Goal: Communication & Community: Participate in discussion

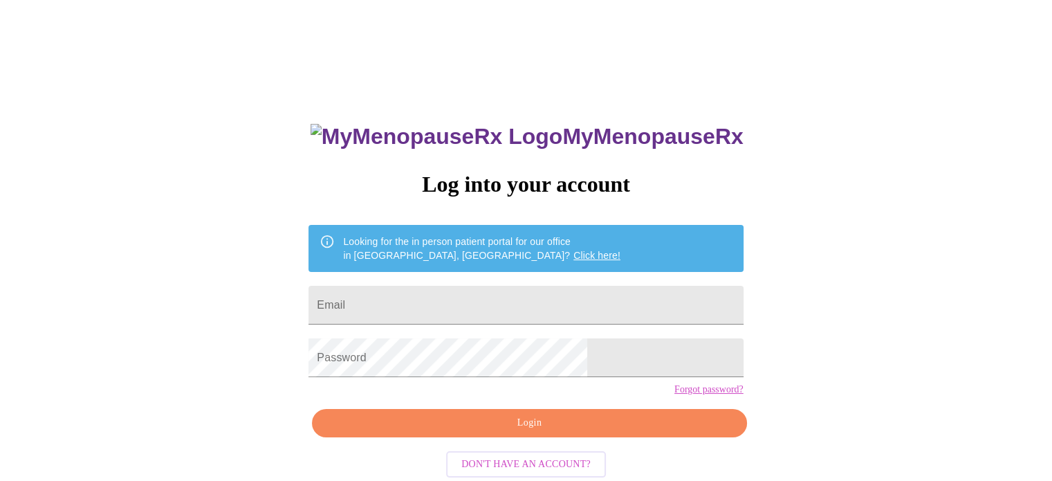
type input "[EMAIL_ADDRESS][DOMAIN_NAME]"
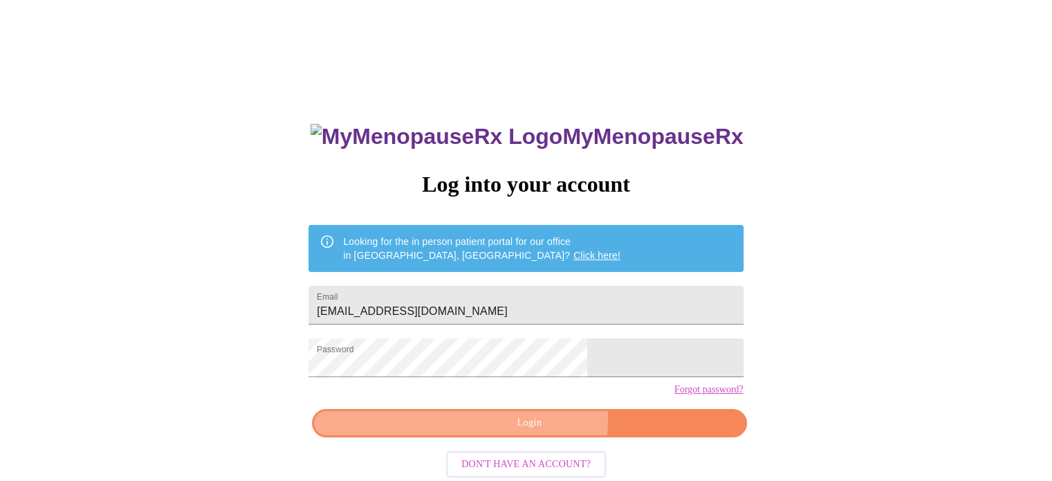
click at [538, 432] on span "Login" at bounding box center [529, 422] width 403 height 17
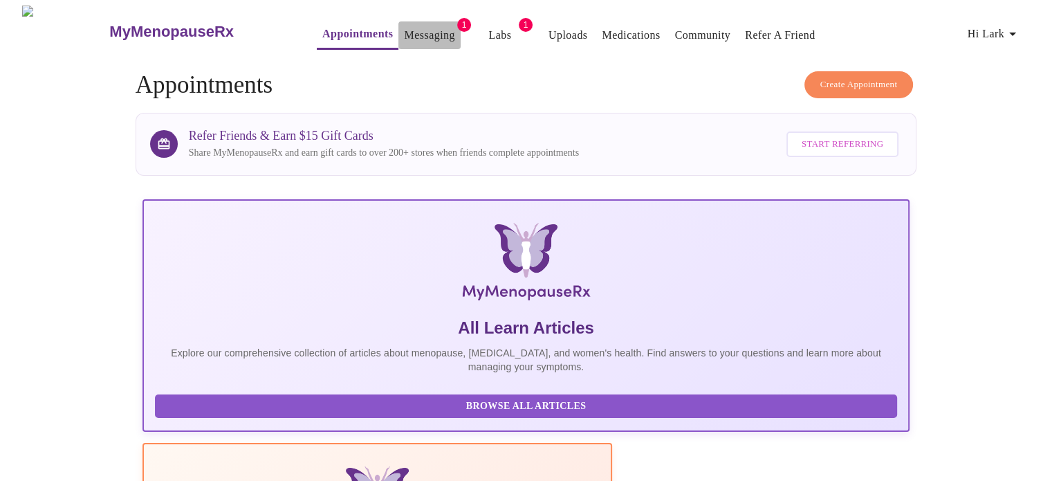
click at [404, 30] on link "Messaging" at bounding box center [429, 35] width 51 height 19
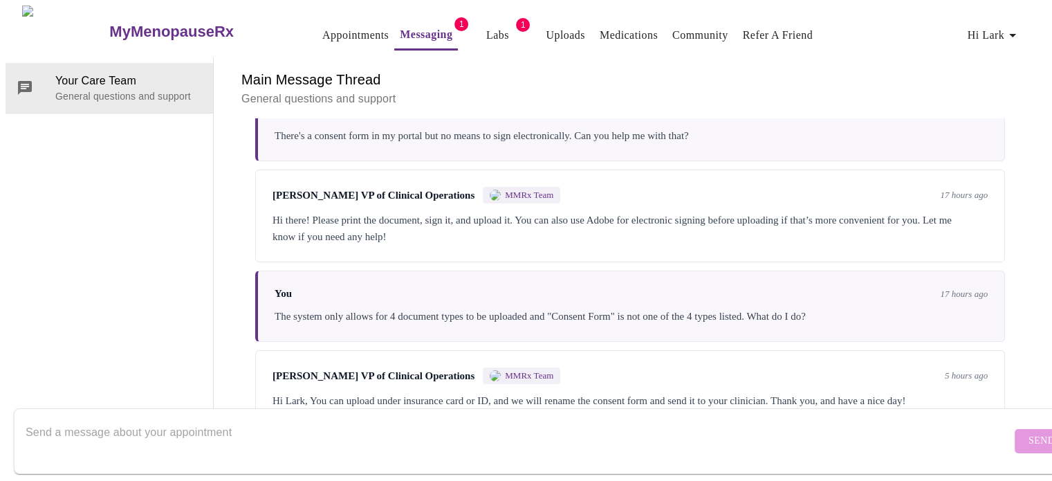
scroll to position [371, 0]
click at [201, 419] on textarea "Send a message about your appointment" at bounding box center [519, 441] width 986 height 44
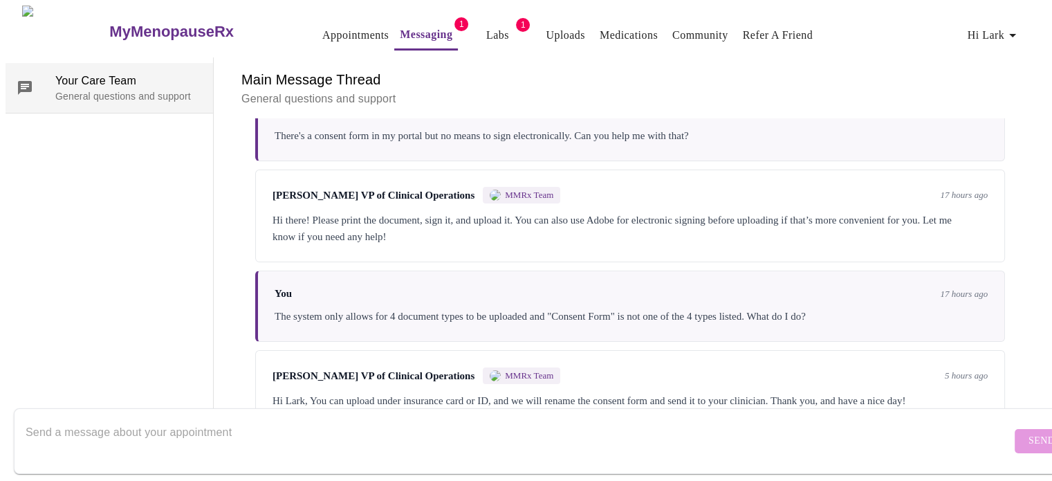
scroll to position [0, 0]
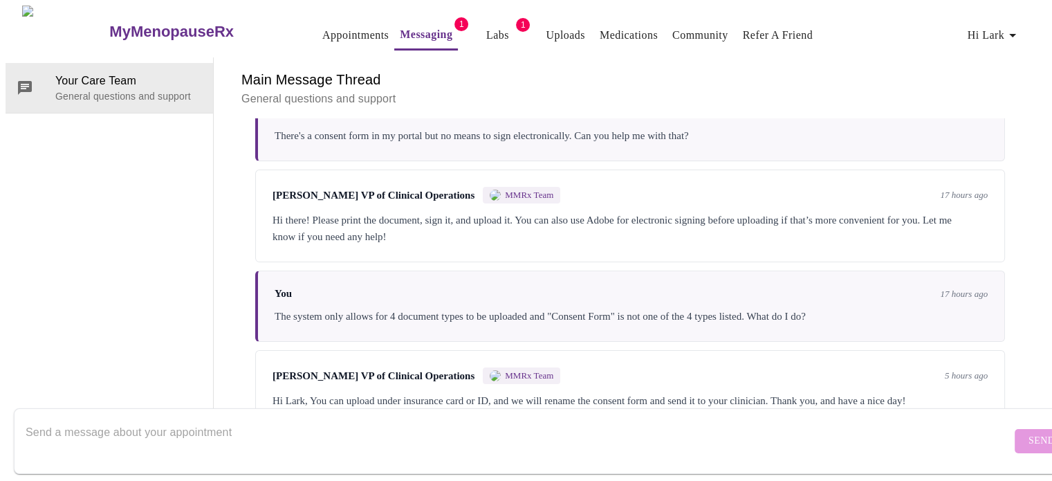
drag, startPoint x: 462, startPoint y: 33, endPoint x: 526, endPoint y: 28, distance: 63.8
click at [546, 28] on link "Uploads" at bounding box center [565, 35] width 39 height 19
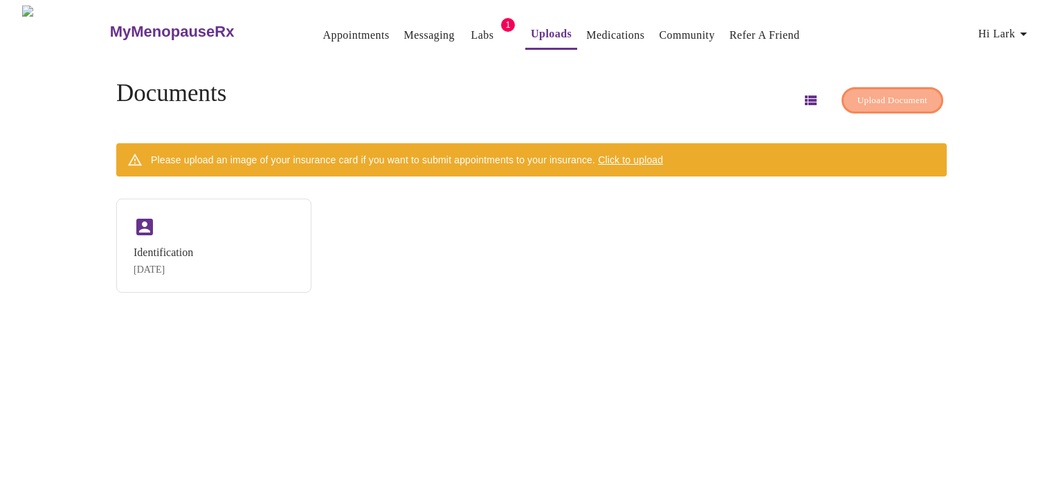
click at [859, 96] on span "Upload Document" at bounding box center [892, 101] width 70 height 16
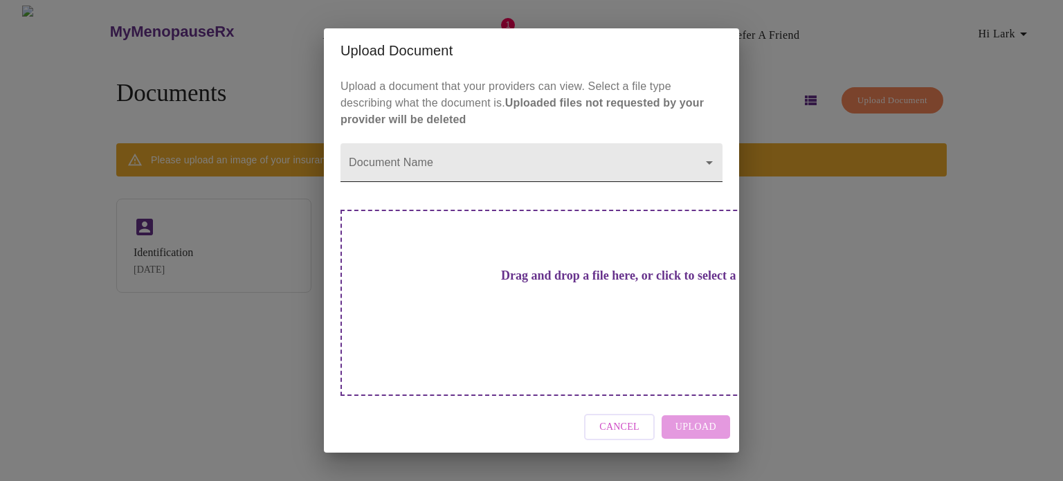
click at [695, 188] on body "MyMenopauseRx Appointments Messaging Labs 1 Uploads Medications Community Refer…" at bounding box center [532, 246] width 1052 height 481
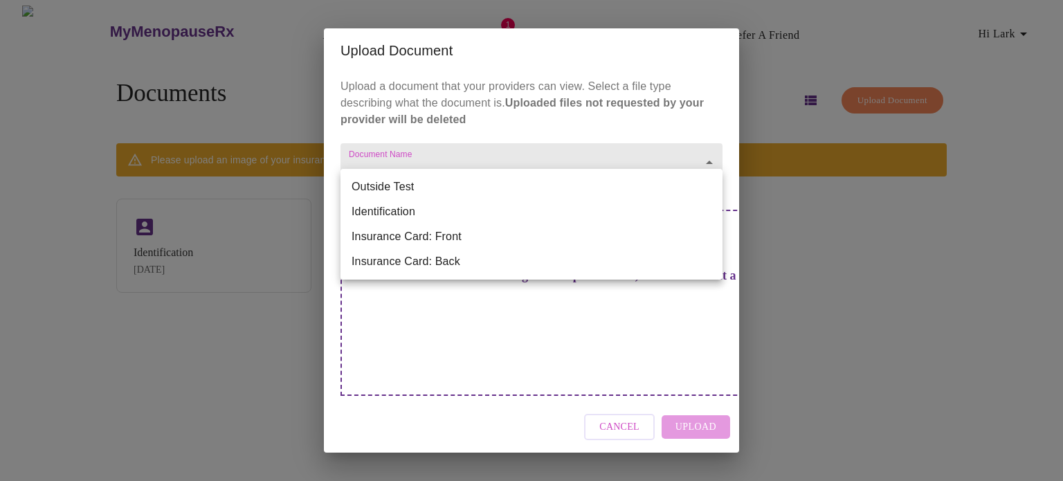
click at [432, 210] on li "Identification" at bounding box center [531, 211] width 382 height 25
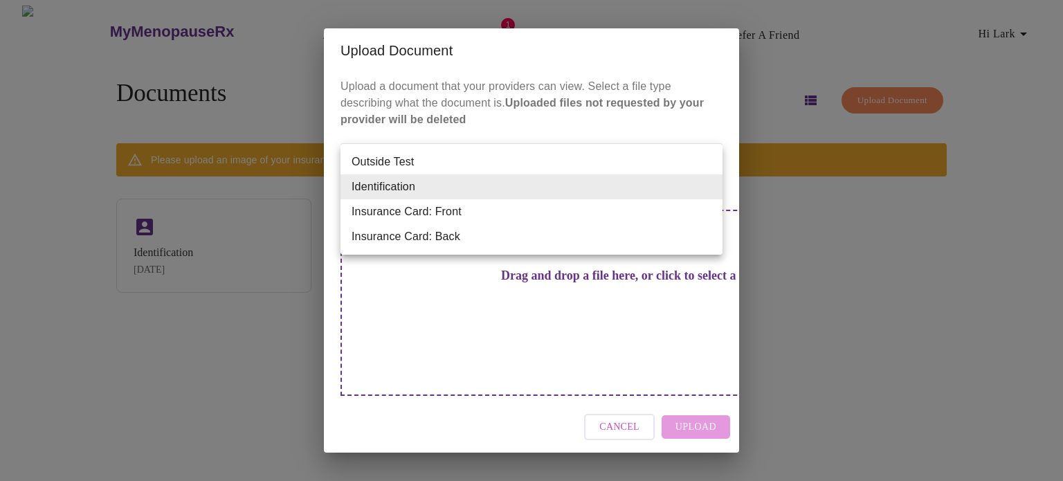
click at [466, 190] on body "MyMenopauseRx Appointments Messaging Labs 1 Uploads Medications Community Refer…" at bounding box center [532, 246] width 1052 height 481
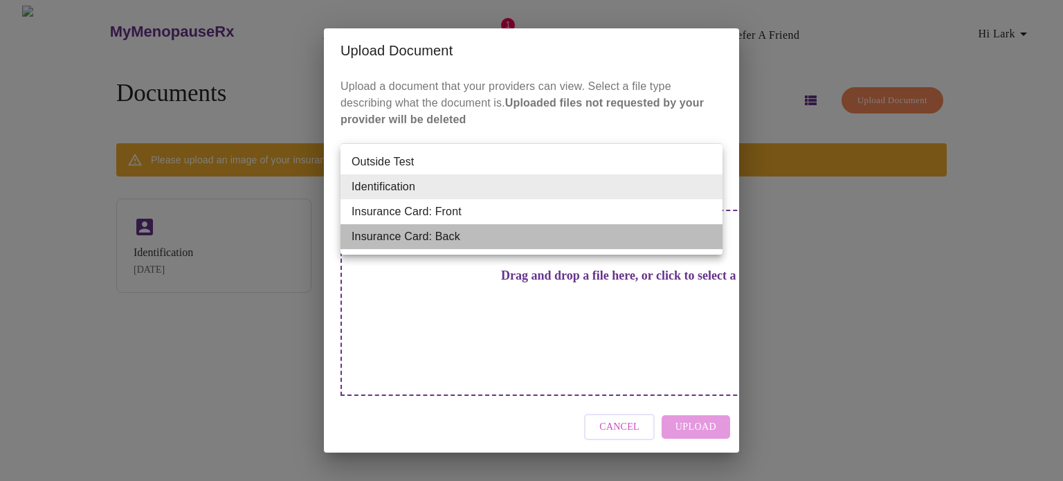
click at [417, 233] on li "Insurance Card: Back" at bounding box center [531, 236] width 382 height 25
type input "Insurance Card: Back"
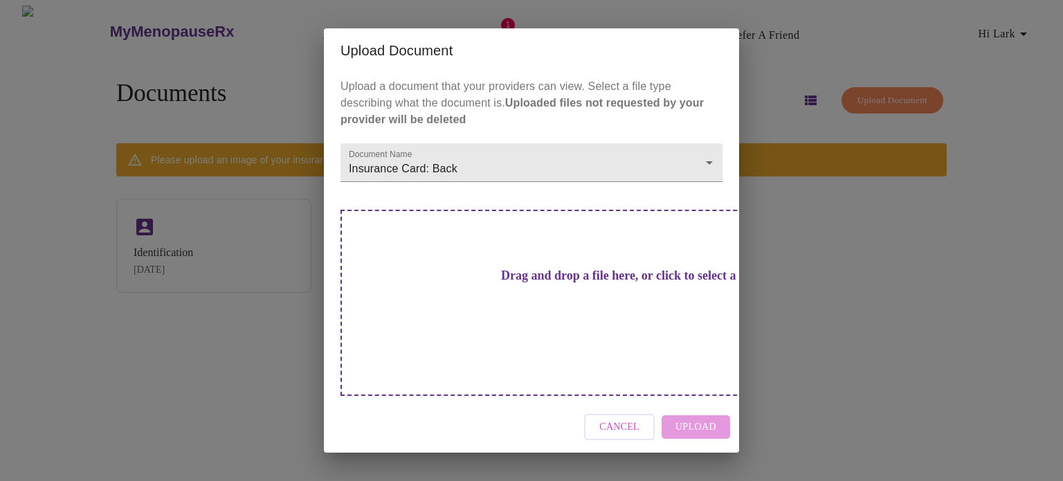
click at [554, 283] on h3 "Drag and drop a file here, or click to select a file" at bounding box center [628, 275] width 382 height 15
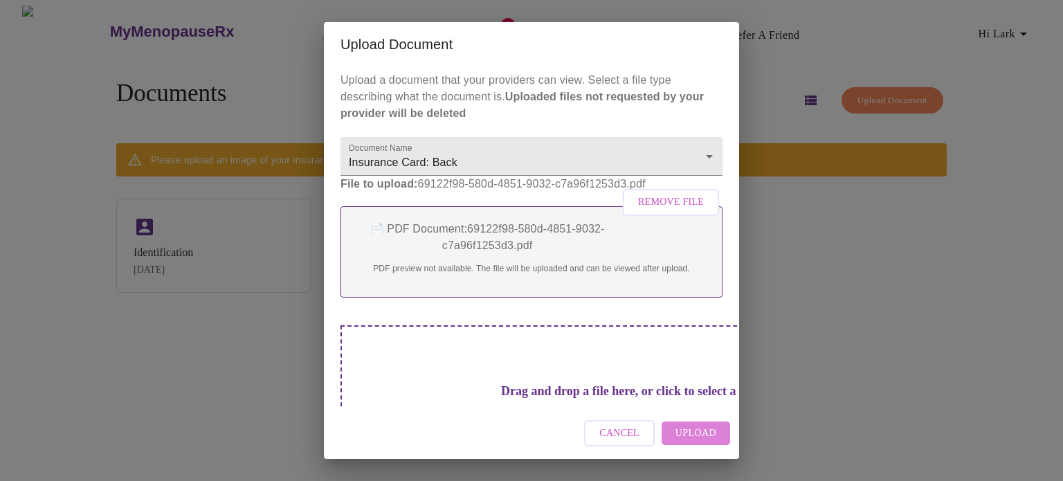
click at [703, 431] on span "Upload" at bounding box center [695, 433] width 41 height 17
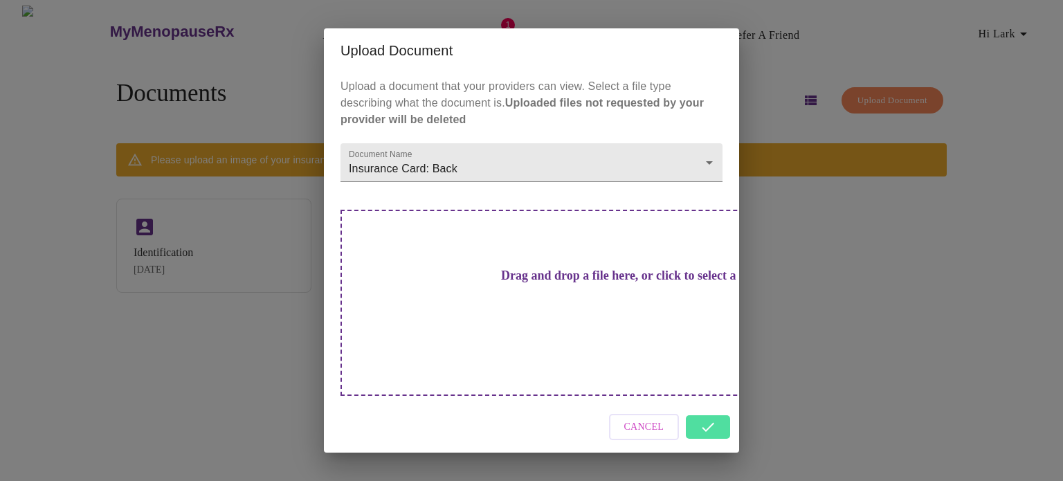
click at [703, 405] on div "Cancel" at bounding box center [531, 427] width 415 height 52
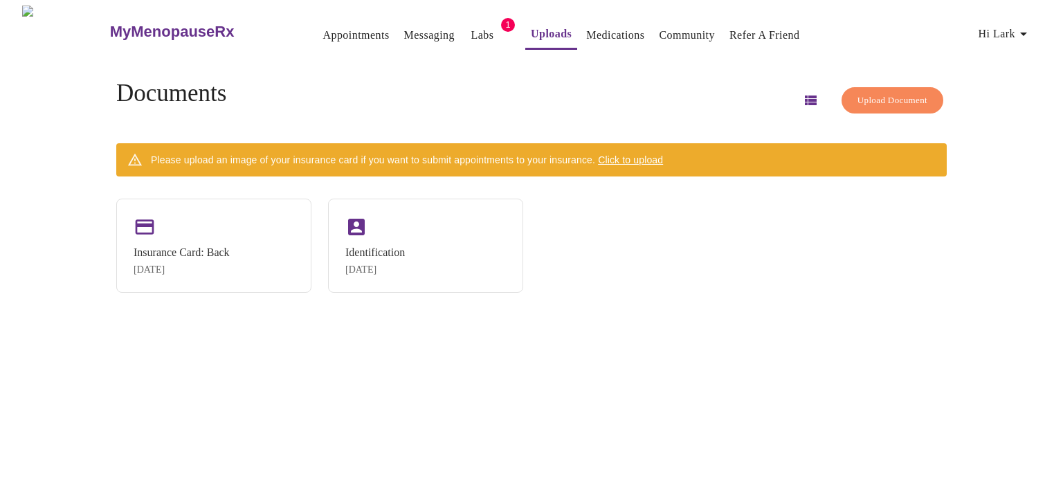
click at [405, 27] on link "Messaging" at bounding box center [429, 35] width 51 height 19
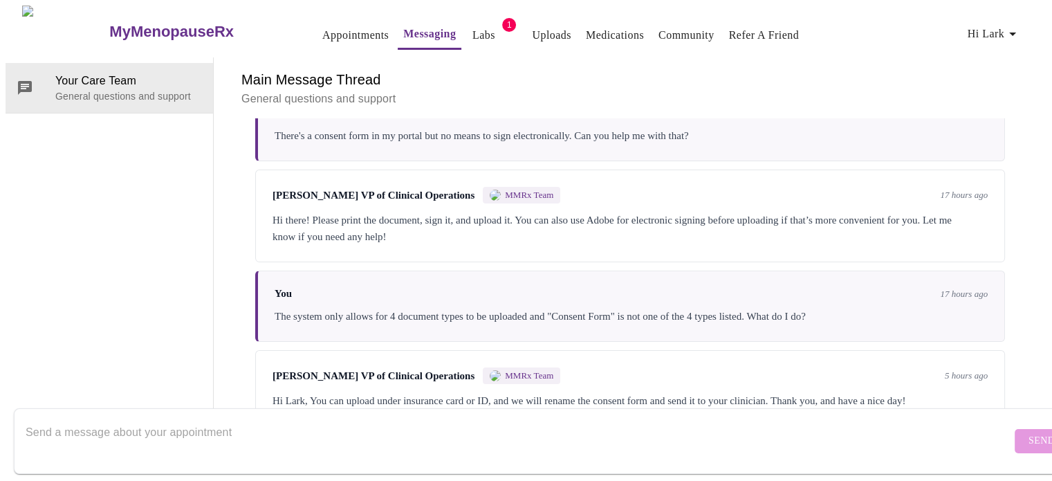
scroll to position [371, 0]
click at [327, 424] on textarea "Send a message about your appointment" at bounding box center [519, 441] width 986 height 44
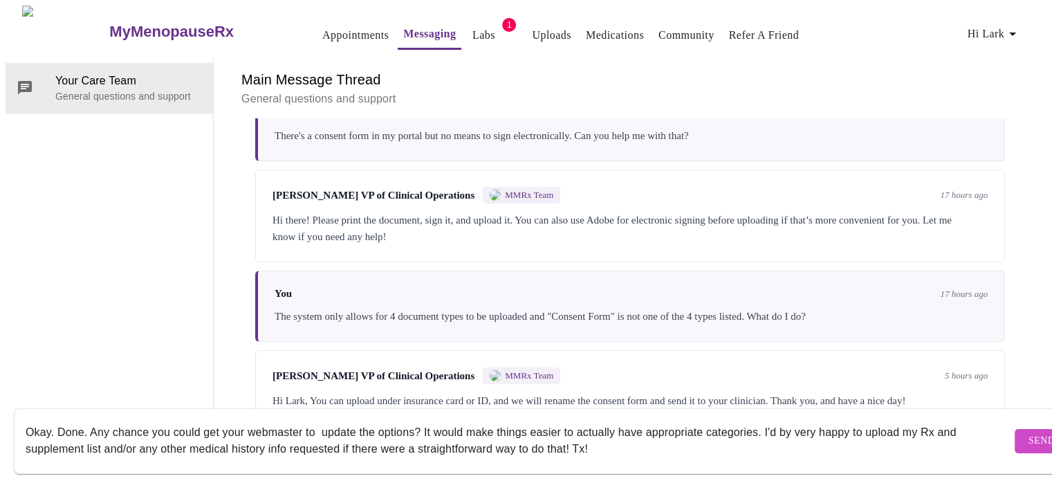
click at [617, 439] on textarea "Okay. Done. Any chance you could get your webmaster to update the options? It w…" at bounding box center [519, 441] width 986 height 44
click at [597, 440] on textarea "Okay. Done. Any chance you could get your webmaster to update the options? It w…" at bounding box center [519, 441] width 986 height 44
click at [580, 436] on textarea "Okay. Done. Any chance you could get your webmaster to update the options? It w…" at bounding box center [519, 441] width 986 height 44
click at [626, 435] on textarea "Okay. Done. Any chance you could get your webmaster to update the options? It w…" at bounding box center [519, 441] width 986 height 44
type textarea "Okay. Done. Any chance you could get your webmaster to update the options? It w…"
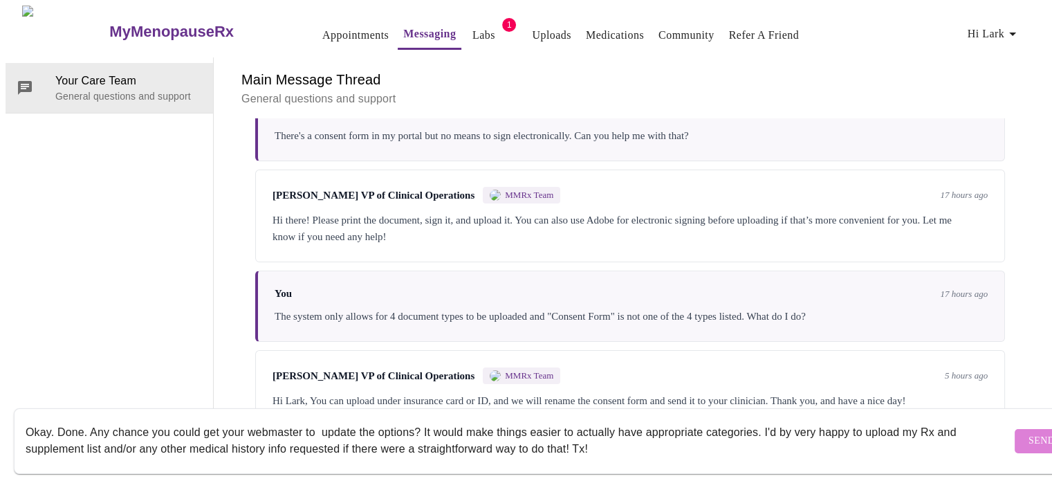
click at [1029, 432] on span "Send" at bounding box center [1042, 440] width 26 height 17
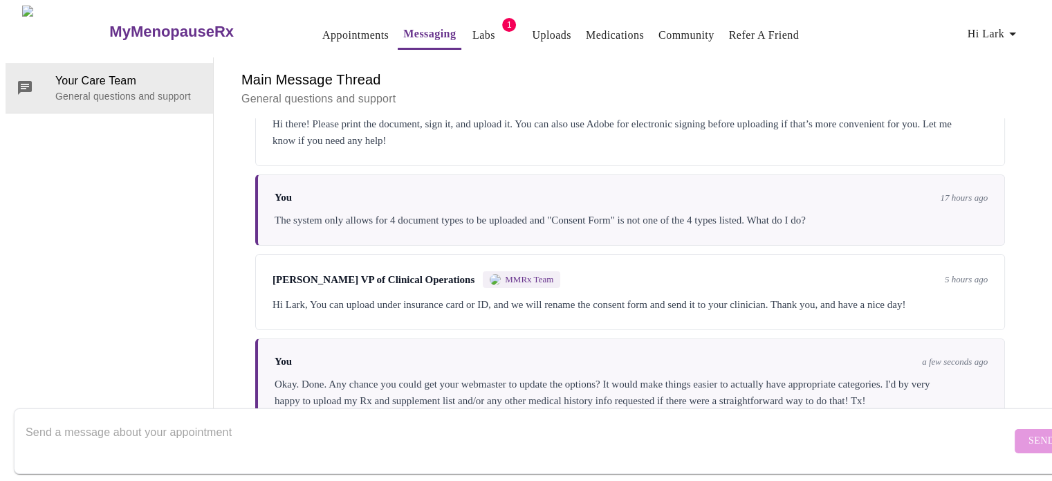
scroll to position [487, 0]
click at [89, 419] on textarea "Send a message about your appointment" at bounding box center [519, 441] width 986 height 44
click at [473, 28] on link "Labs" at bounding box center [484, 35] width 23 height 19
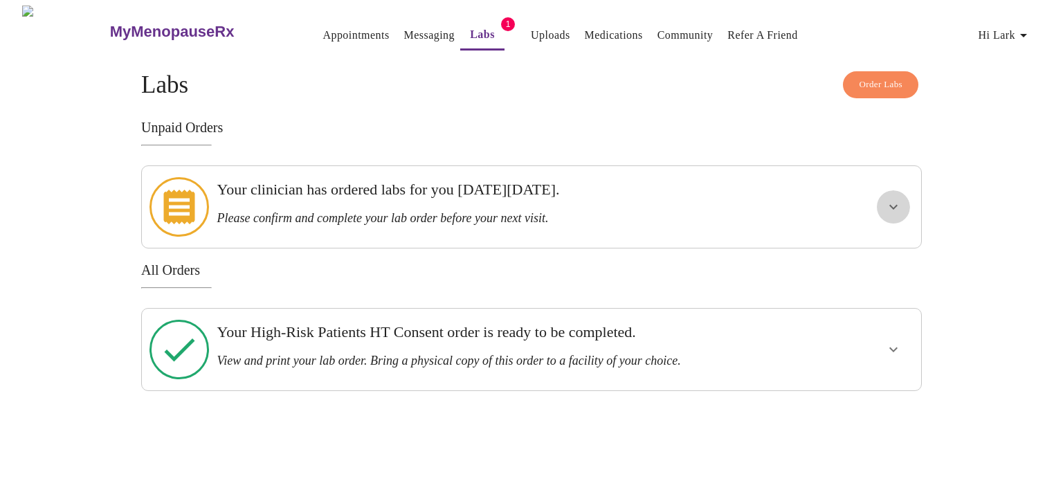
click at [895, 205] on icon "show more" at bounding box center [893, 207] width 8 height 5
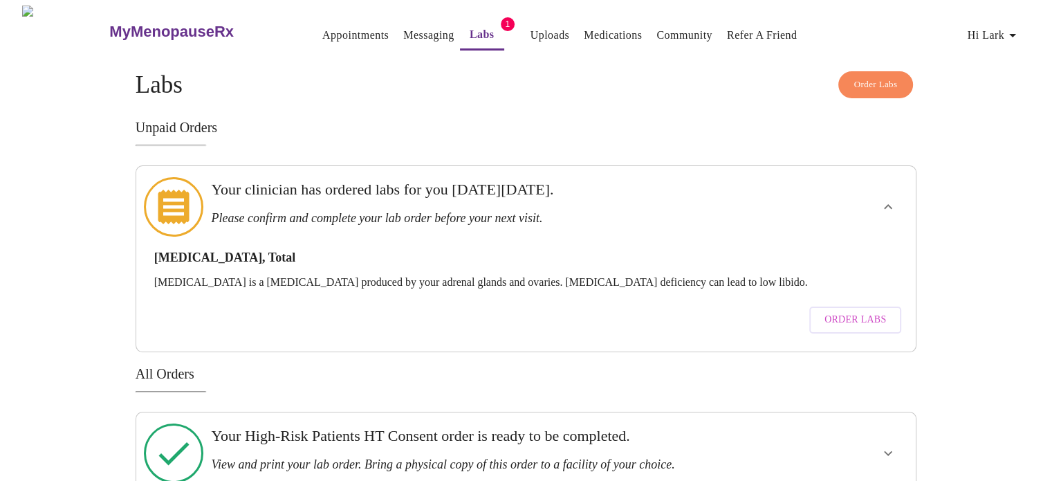
click at [1021, 164] on div "MyMenopauseRx Appointments Messaging Labs 1 Uploads Medications Community Refer…" at bounding box center [526, 250] width 1041 height 489
click at [322, 30] on link "Appointments" at bounding box center [355, 35] width 66 height 19
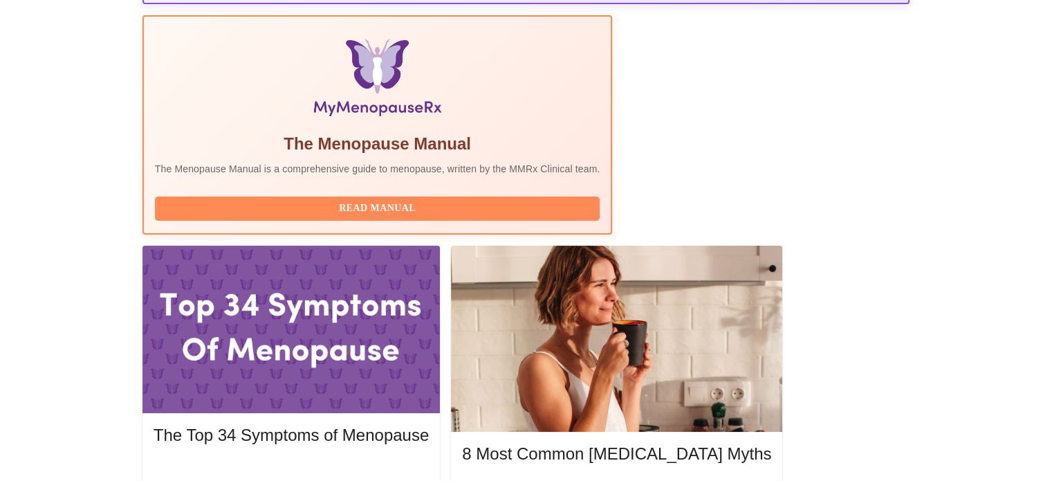
scroll to position [430, 0]
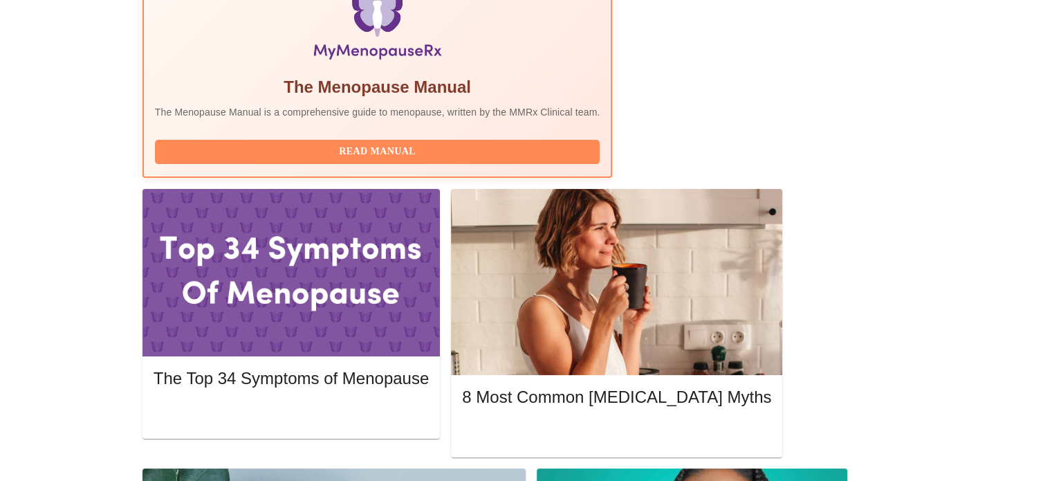
scroll to position [554, 0]
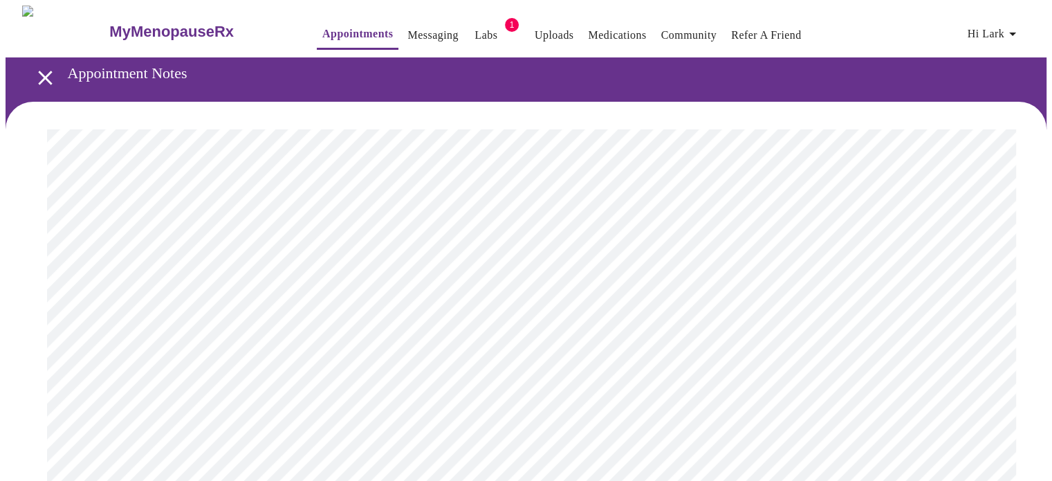
click at [608, 26] on link "Medications" at bounding box center [617, 35] width 58 height 19
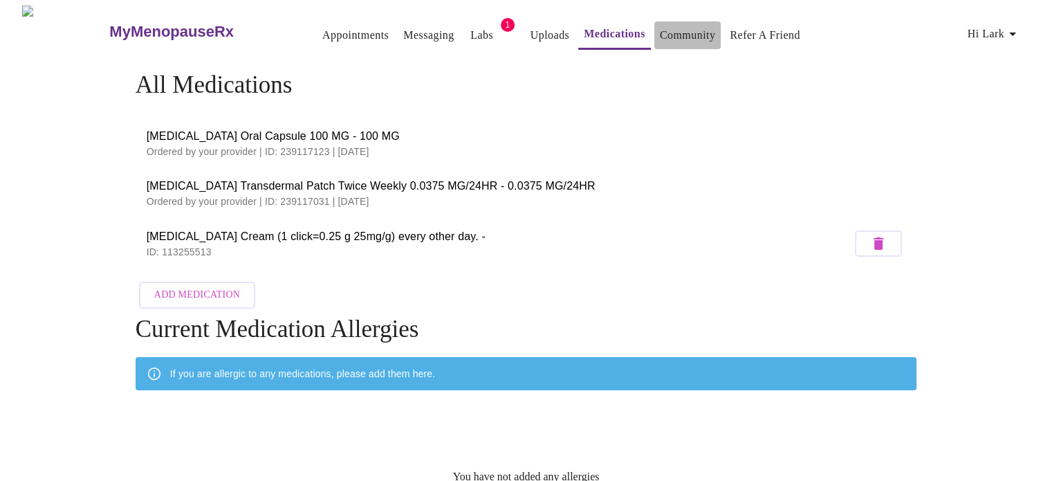
click at [683, 28] on link "Community" at bounding box center [688, 35] width 56 height 19
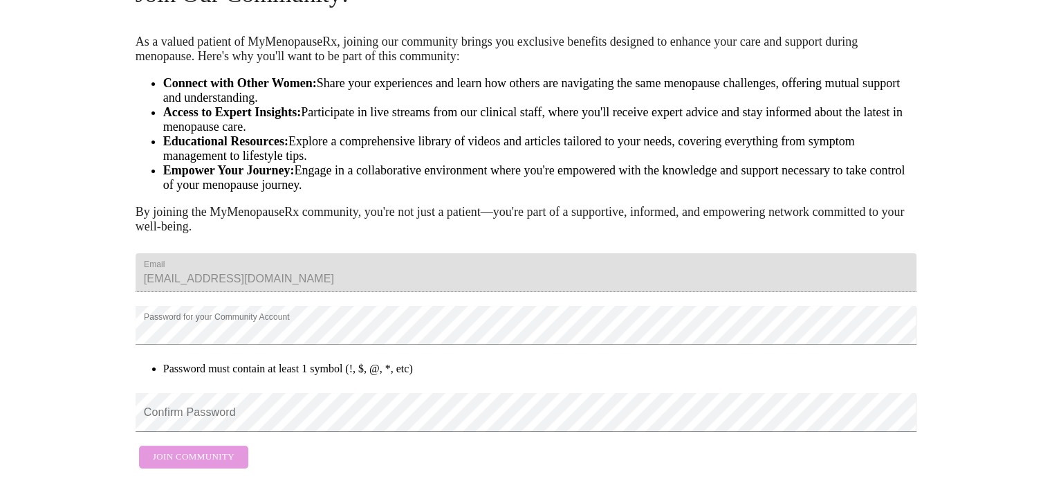
scroll to position [176, 0]
click at [6, 229] on div at bounding box center [7, 240] width 14 height 481
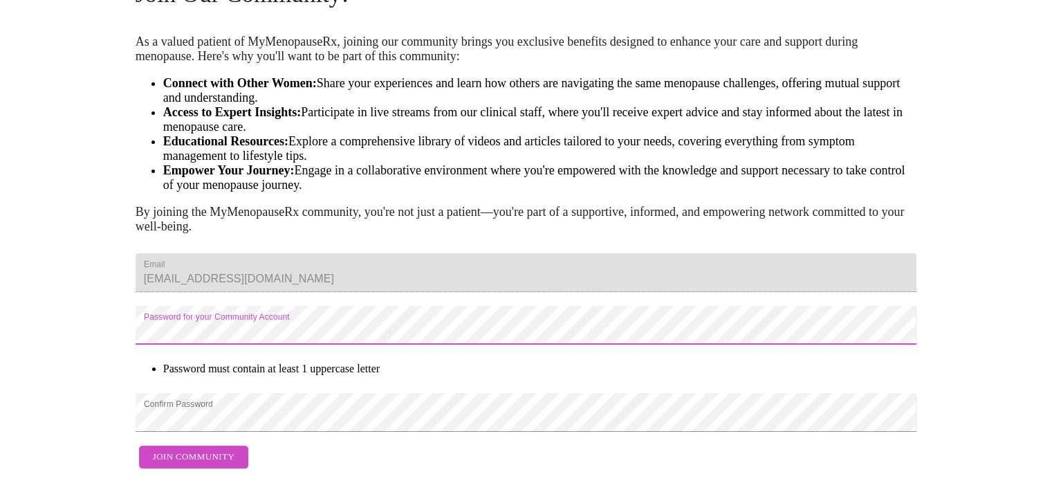
click at [97, 296] on div "Join Our Community! As a valued patient of MyMenopauseRx, joining our community…" at bounding box center [527, 221] width 886 height 509
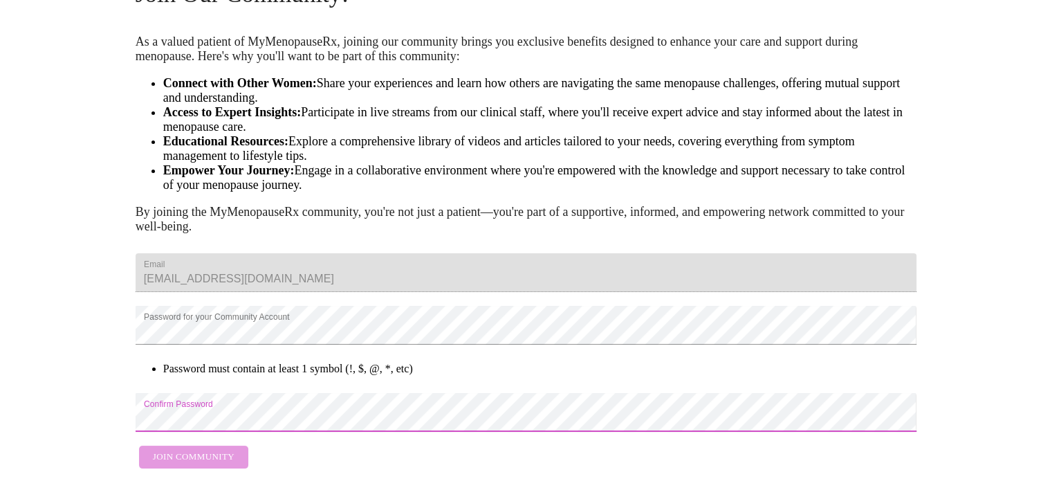
scroll to position [237, 0]
click at [105, 381] on div "Join Our Community! As a valued patient of MyMenopauseRx, joining our community…" at bounding box center [527, 221] width 886 height 509
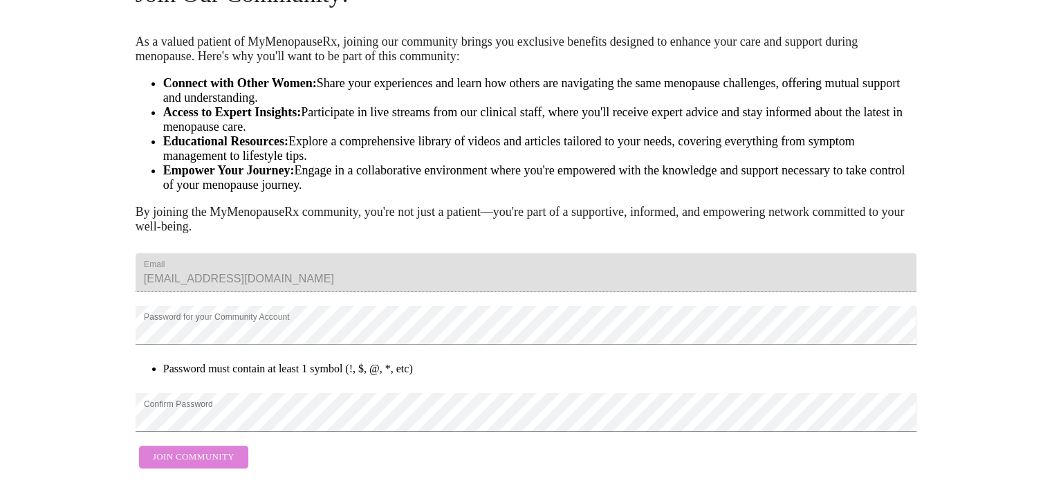
click at [217, 449] on span "Join Community" at bounding box center [194, 457] width 82 height 16
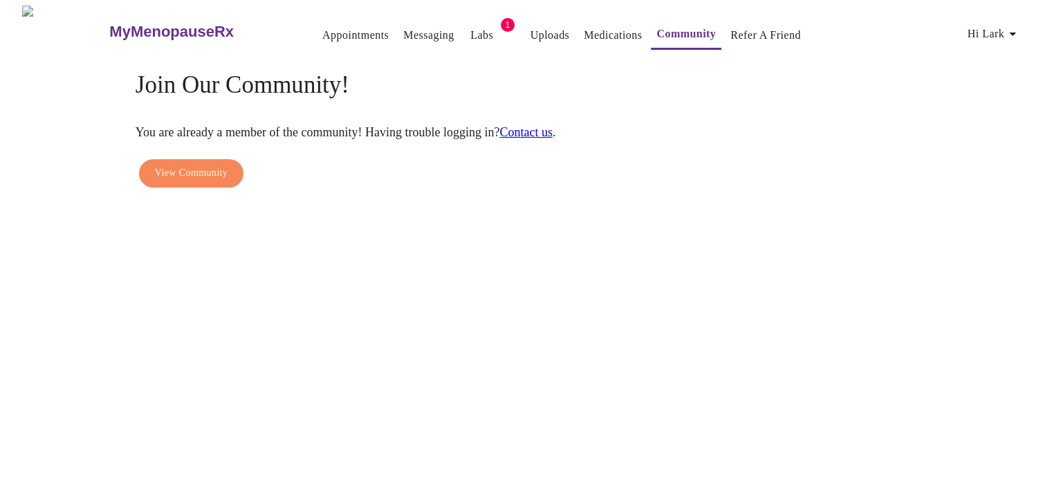
scroll to position [108, 0]
click at [192, 165] on span "View Community" at bounding box center [191, 173] width 73 height 17
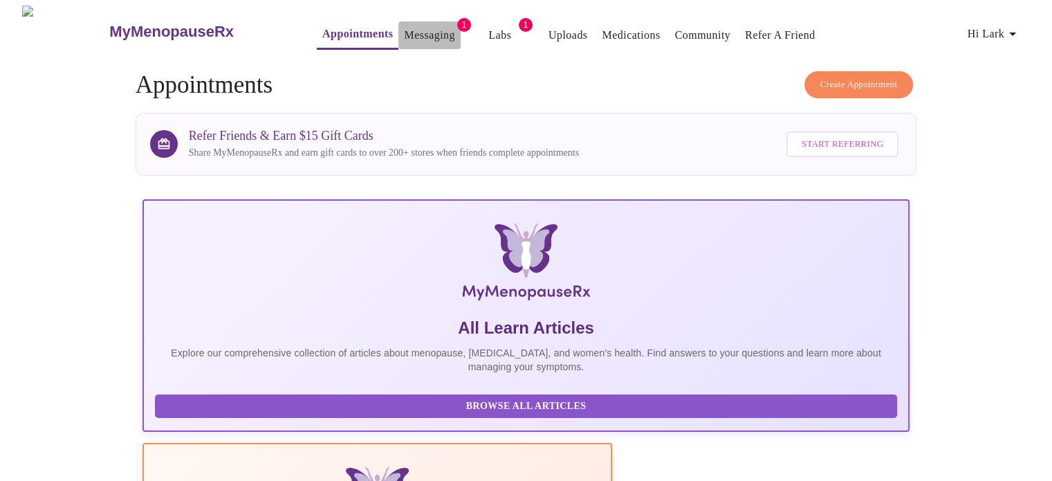
click at [404, 33] on link "Messaging" at bounding box center [429, 35] width 51 height 19
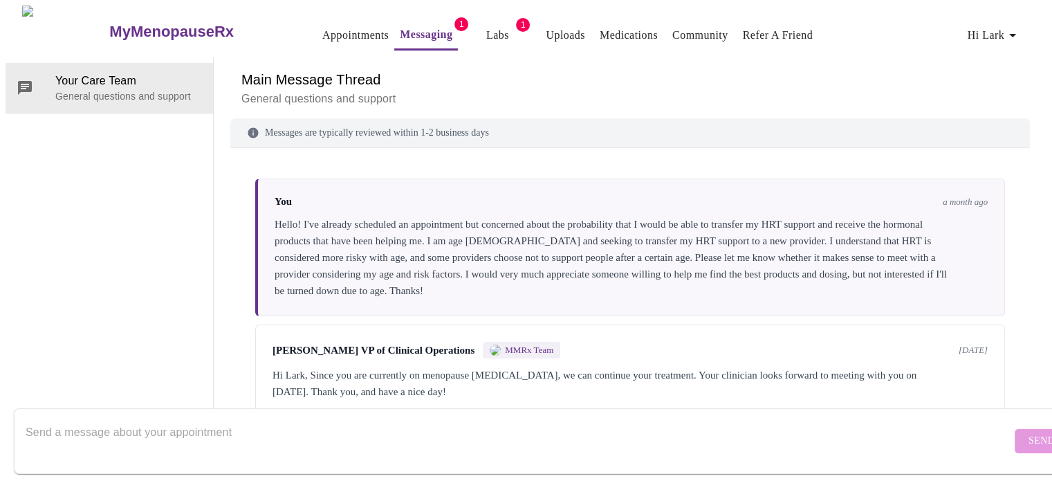
click at [546, 31] on link "Uploads" at bounding box center [565, 35] width 39 height 19
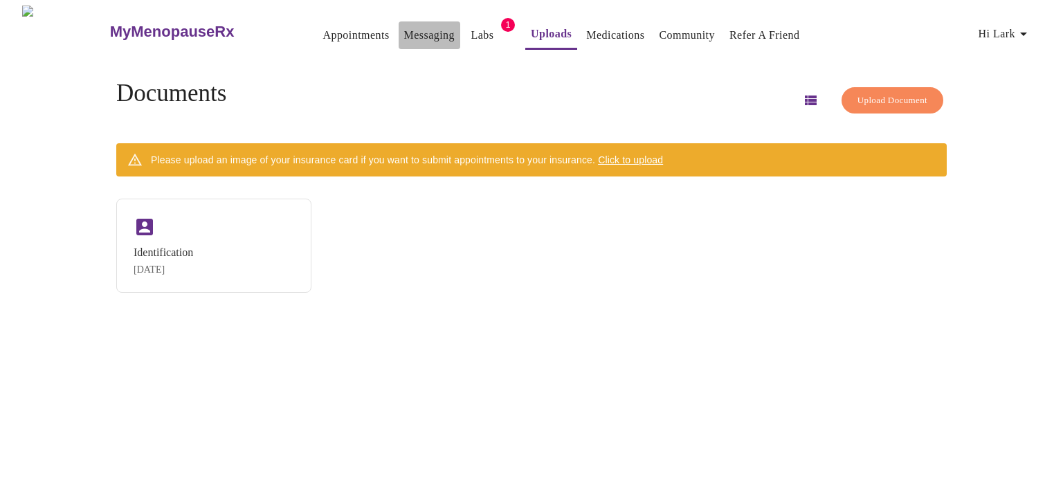
click at [412, 29] on link "Messaging" at bounding box center [429, 35] width 51 height 19
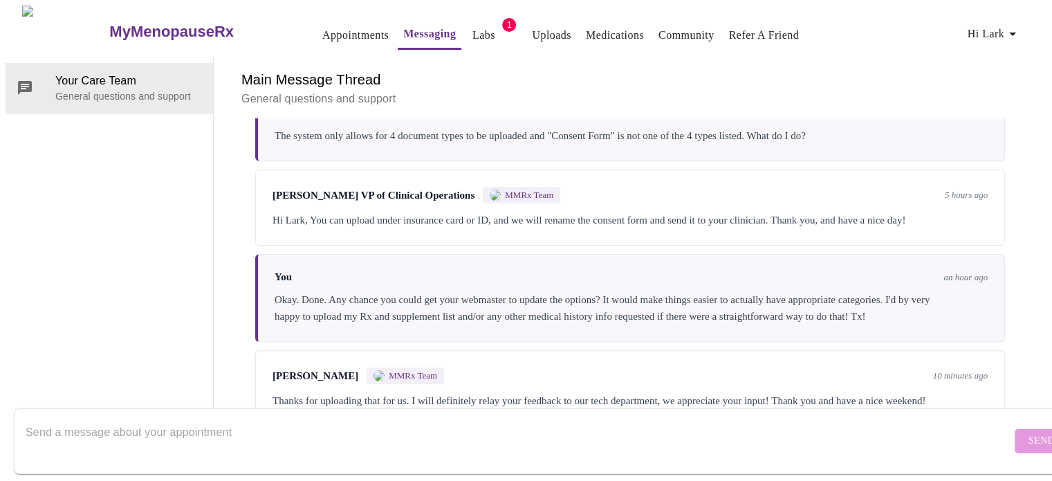
scroll to position [590, 0]
click at [342, 420] on textarea "Send a message about your appointment" at bounding box center [519, 441] width 986 height 44
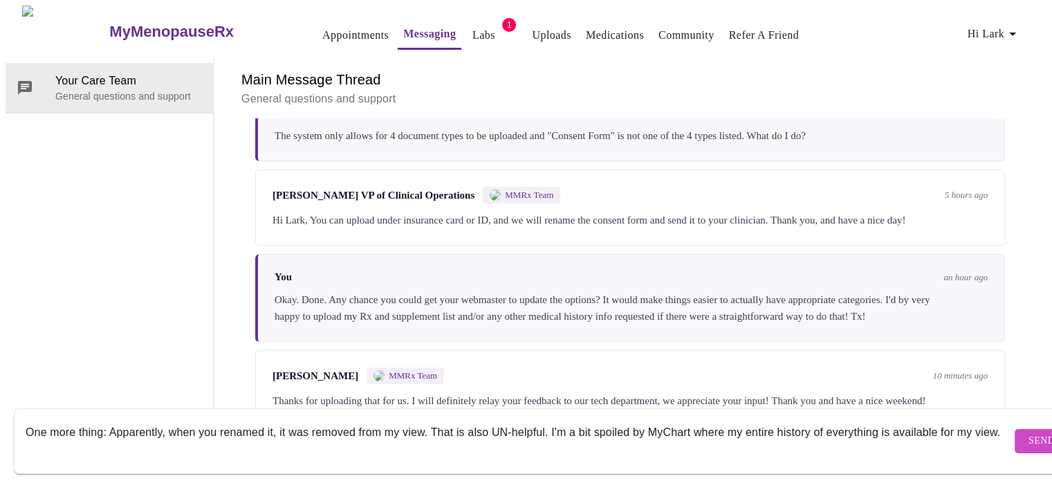
click at [470, 421] on textarea "One more thing: Apparently, when you renamed it, it was removed from my view. T…" at bounding box center [519, 441] width 986 height 44
click at [471, 421] on textarea "One more thing: Apparently, when you renamed it, it was removed from my view. T…" at bounding box center [519, 441] width 986 height 44
click at [969, 419] on textarea "One more thing: Apparently, when you renamed it, it was removed from my view. T…" at bounding box center [519, 441] width 986 height 44
type textarea "One more thing: Apparently, when you renamed it, it was removed from my view. T…"
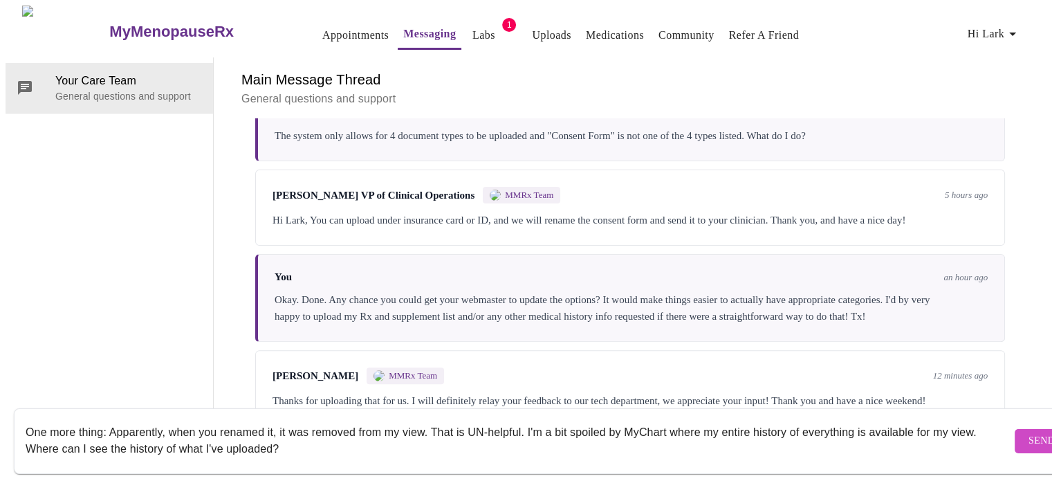
click at [331, 442] on textarea "One more thing: Apparently, when you renamed it, it was removed from my view. T…" at bounding box center [519, 441] width 986 height 44
click at [695, 420] on textarea "One more thing: Apparently, when you renamed it, it was removed from my view. T…" at bounding box center [519, 441] width 986 height 44
click at [457, 439] on textarea "One more thing: Apparently, when you renamed it, it was removed from my view. T…" at bounding box center [519, 441] width 986 height 44
drag, startPoint x: 359, startPoint y: 439, endPoint x: 3, endPoint y: 425, distance: 356.6
click at [6, 425] on div "MyMenopauseRx Appointments Messaging Labs 1 Uploads Medications Community Refer…" at bounding box center [526, 216] width 1041 height 421
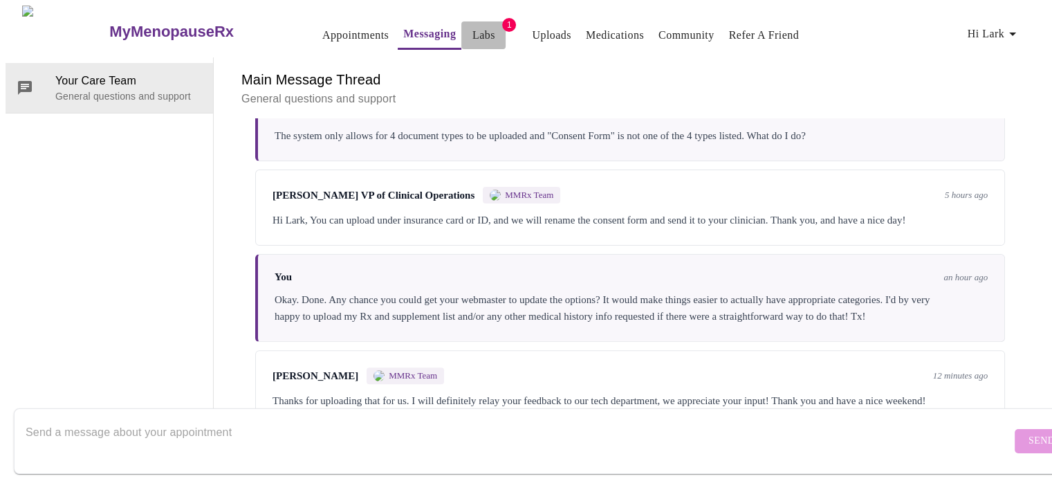
click at [473, 27] on link "Labs" at bounding box center [484, 35] width 23 height 19
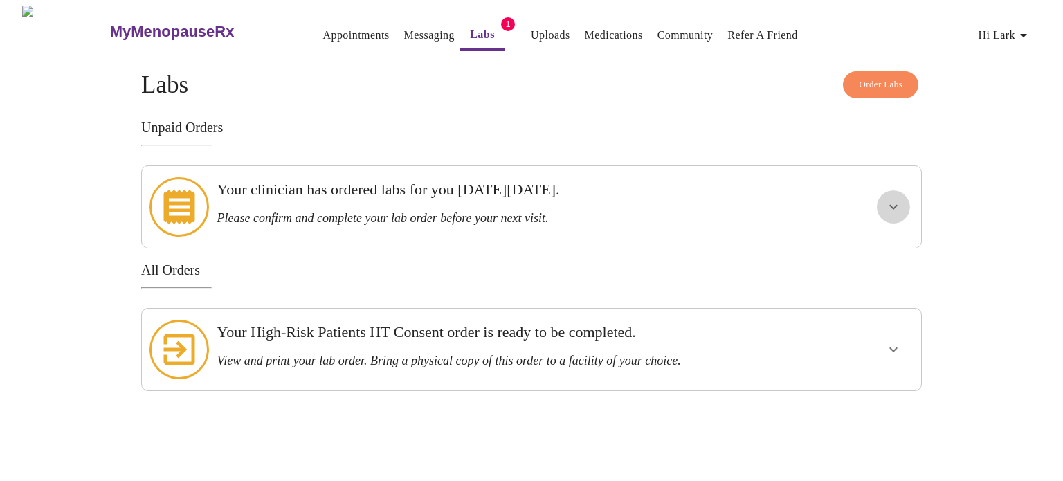
click at [886, 199] on icon "show more" at bounding box center [893, 207] width 17 height 17
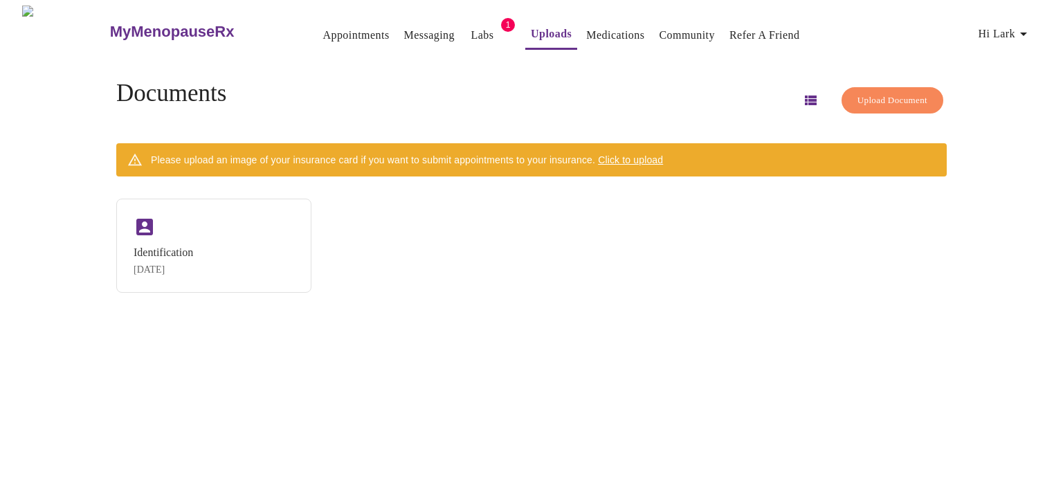
click at [1027, 33] on icon "button" at bounding box center [1023, 34] width 7 height 3
click at [316, 26] on div at bounding box center [531, 240] width 1063 height 481
click at [322, 27] on link "Appointments" at bounding box center [355, 35] width 66 height 19
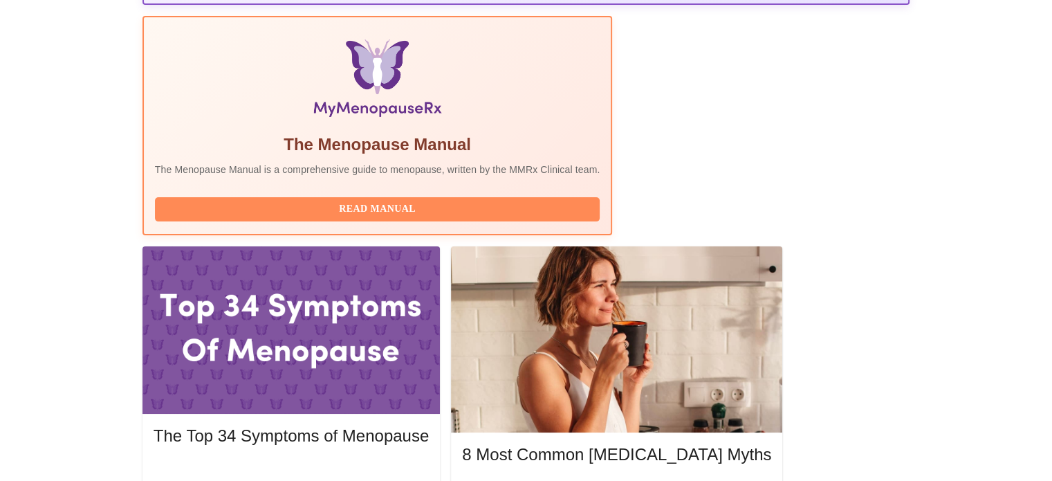
scroll to position [430, 0]
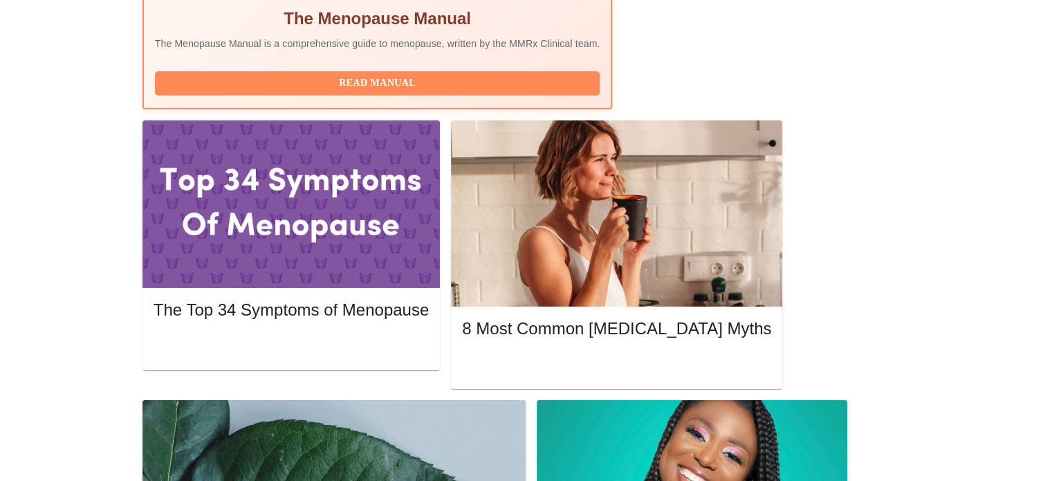
scroll to position [554, 0]
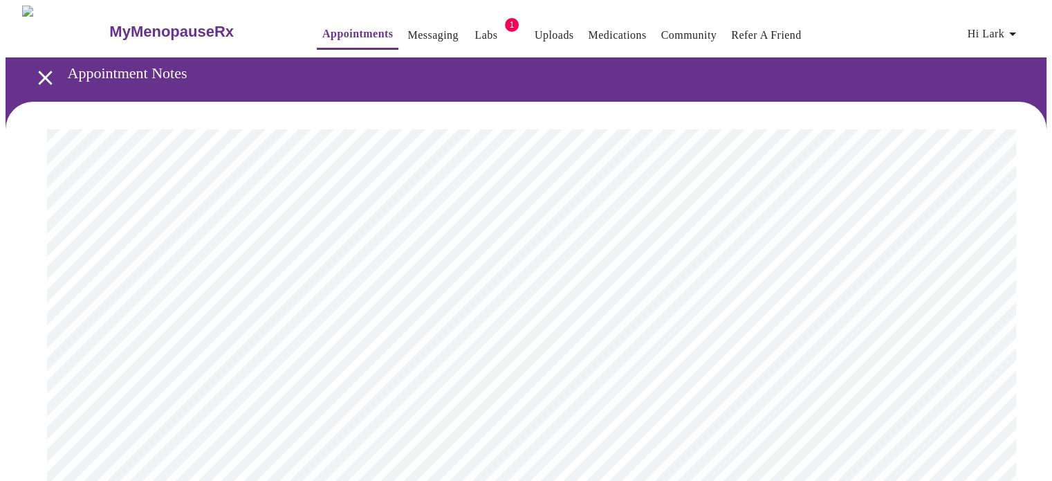
click at [34, 71] on icon "open drawer" at bounding box center [45, 78] width 24 height 24
